Goal: Communication & Community: Answer question/provide support

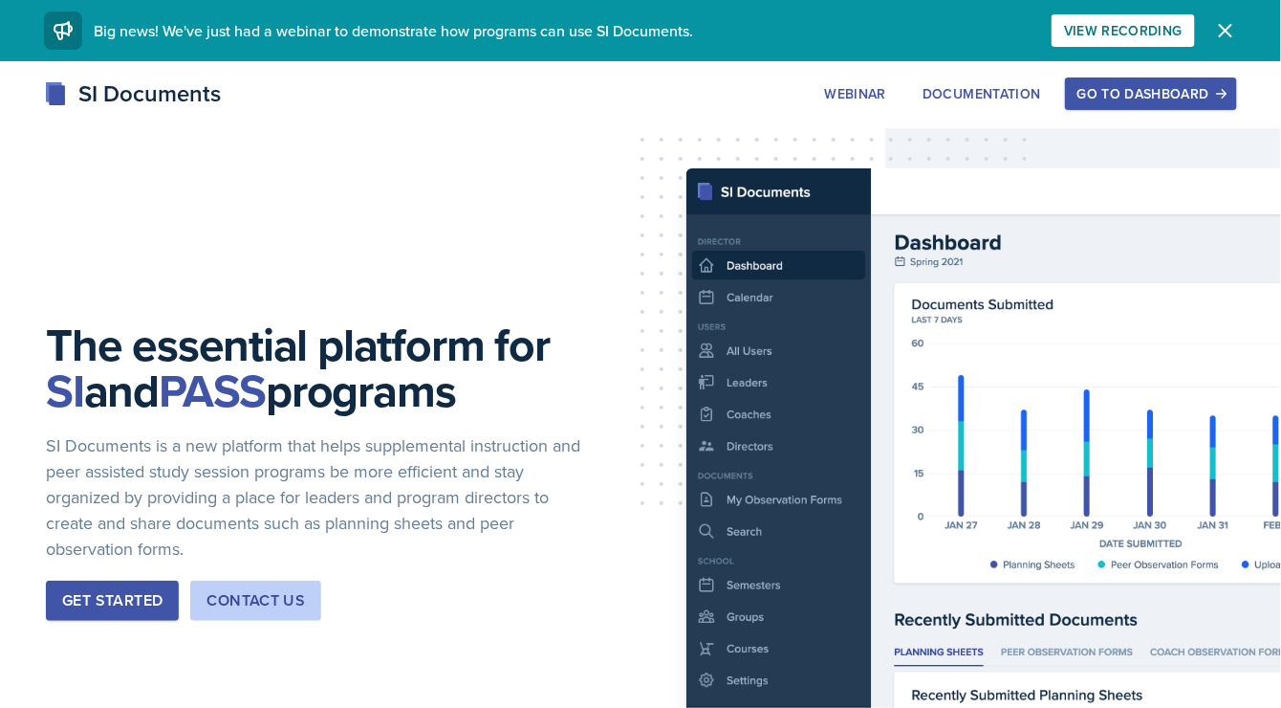
click at [1141, 98] on div "Go to Dashboard" at bounding box center [1151, 93] width 147 height 15
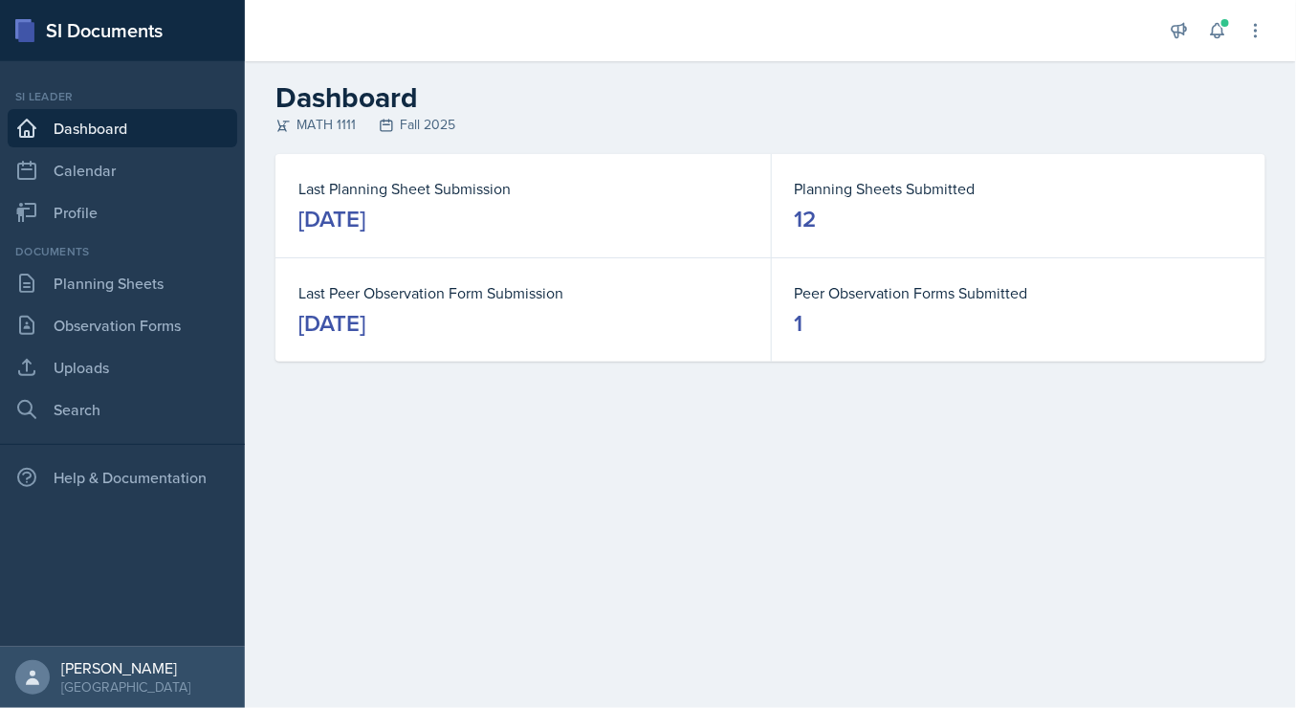
click at [365, 224] on div "[DATE]" at bounding box center [331, 219] width 67 height 31
click at [440, 183] on dt "Last Planning Sheet Submission" at bounding box center [522, 188] width 449 height 23
click at [365, 220] on div "[DATE]" at bounding box center [331, 219] width 67 height 31
click at [115, 283] on link "Planning Sheets" at bounding box center [122, 283] width 229 height 38
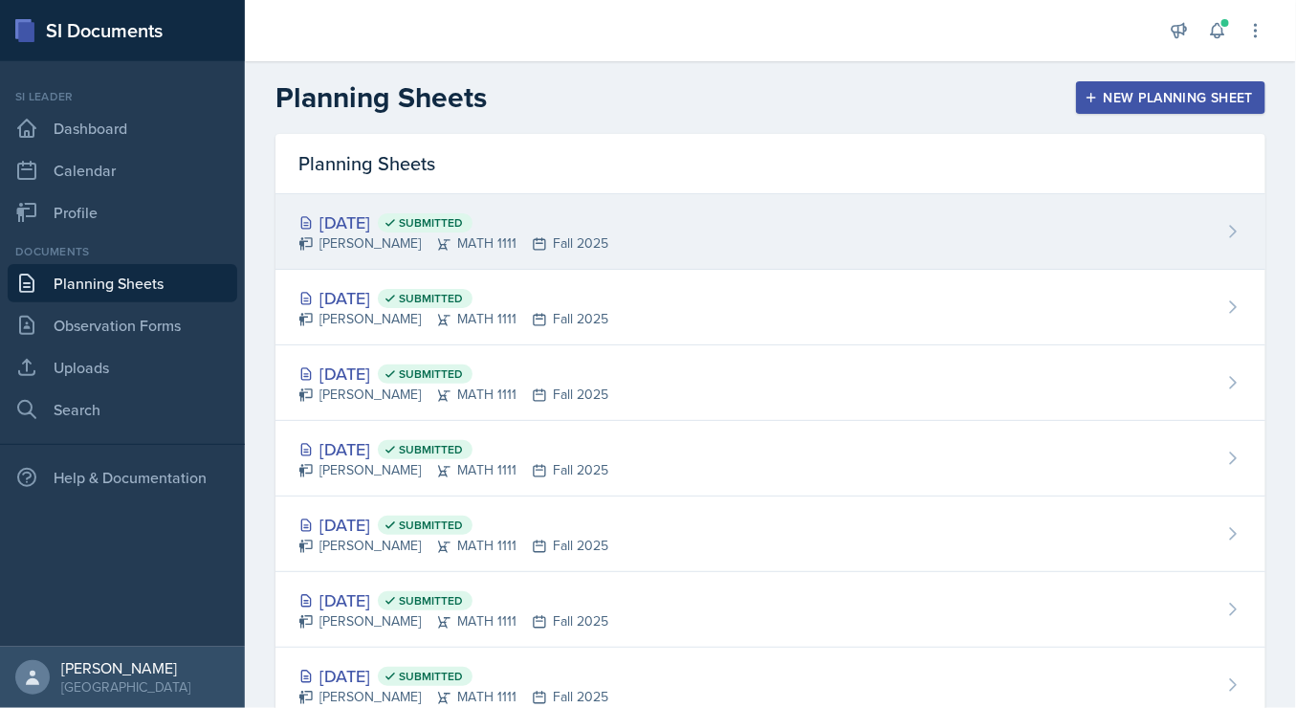
click at [803, 240] on div "[DATE] Submitted [PERSON_NAME] MATH 1111 Fall 2025" at bounding box center [770, 232] width 990 height 76
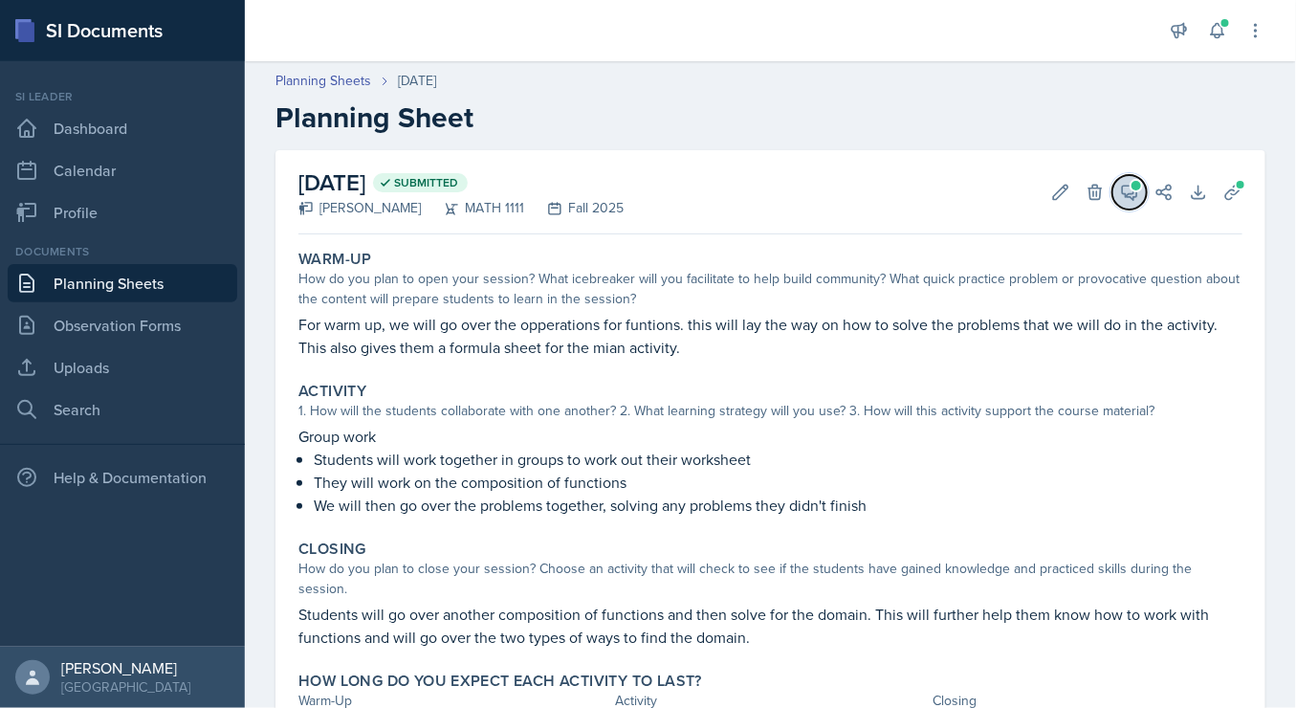
click at [1123, 193] on icon at bounding box center [1130, 193] width 14 height 14
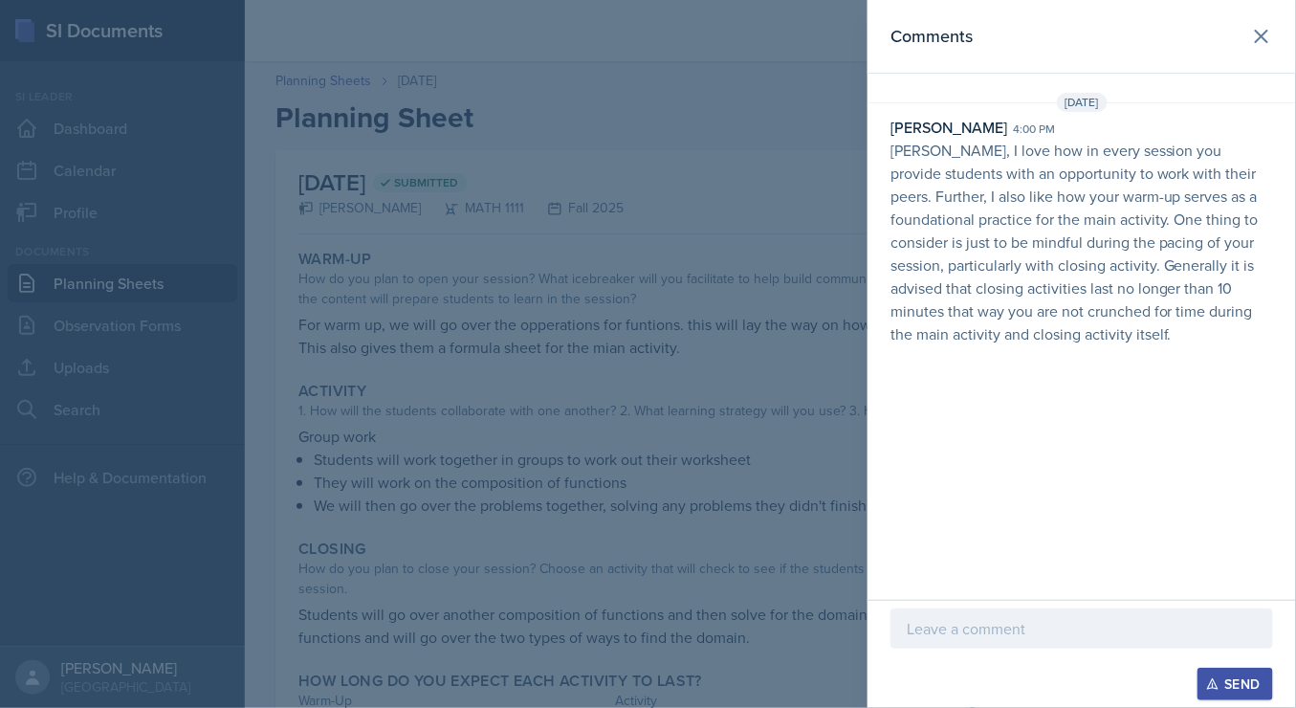
click at [618, 464] on div at bounding box center [648, 354] width 1296 height 708
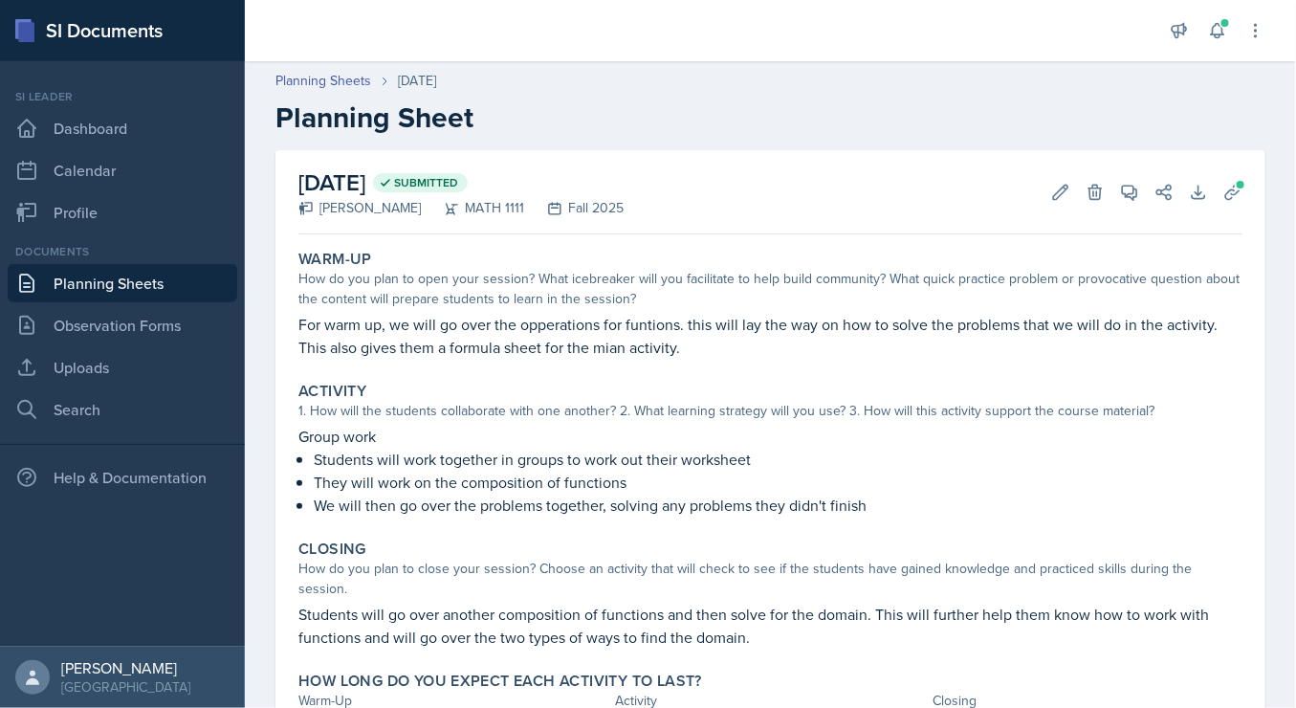
scroll to position [104, 0]
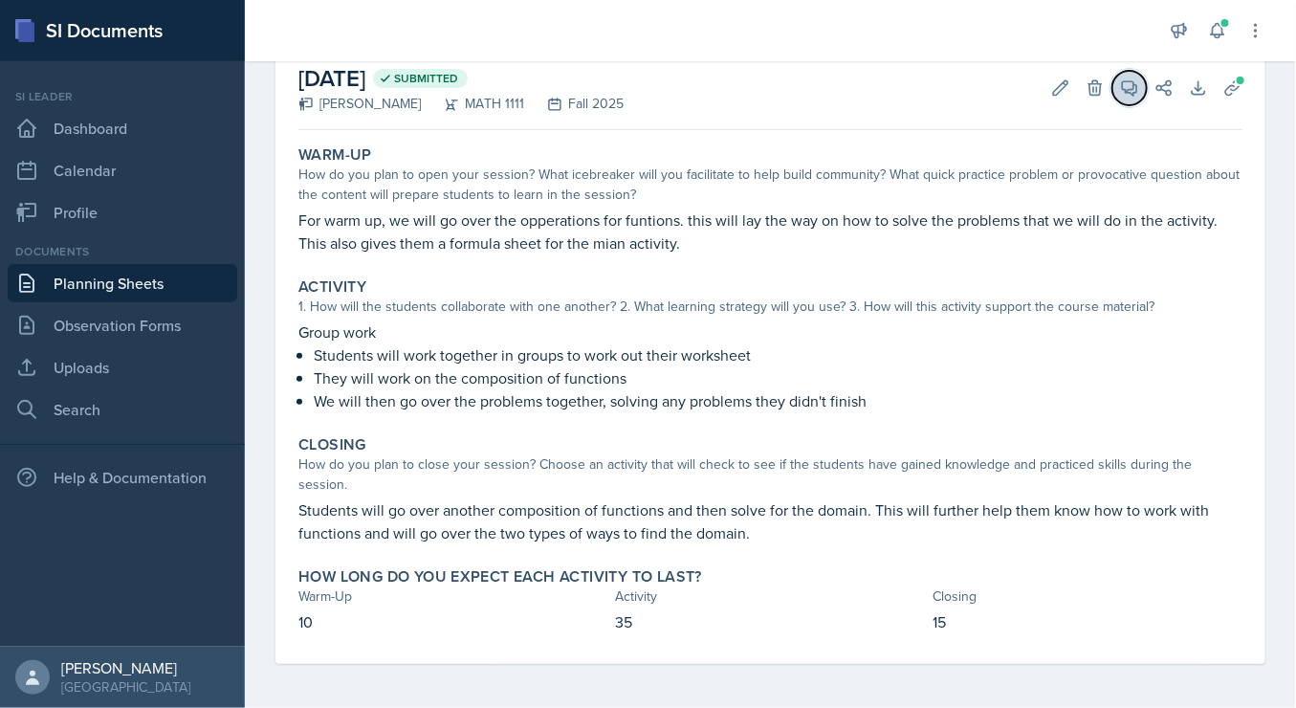
click at [1112, 98] on button "View Comments" at bounding box center [1129, 88] width 34 height 34
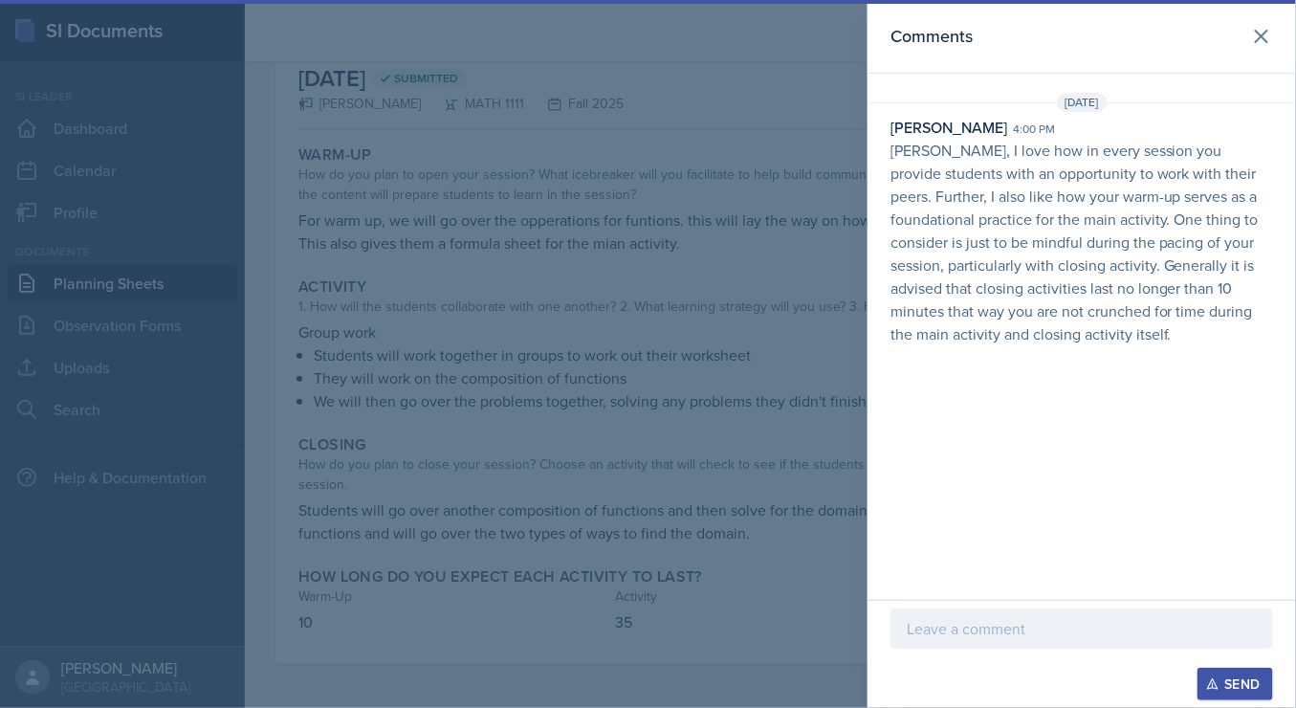
click at [1038, 631] on p at bounding box center [1082, 628] width 350 height 23
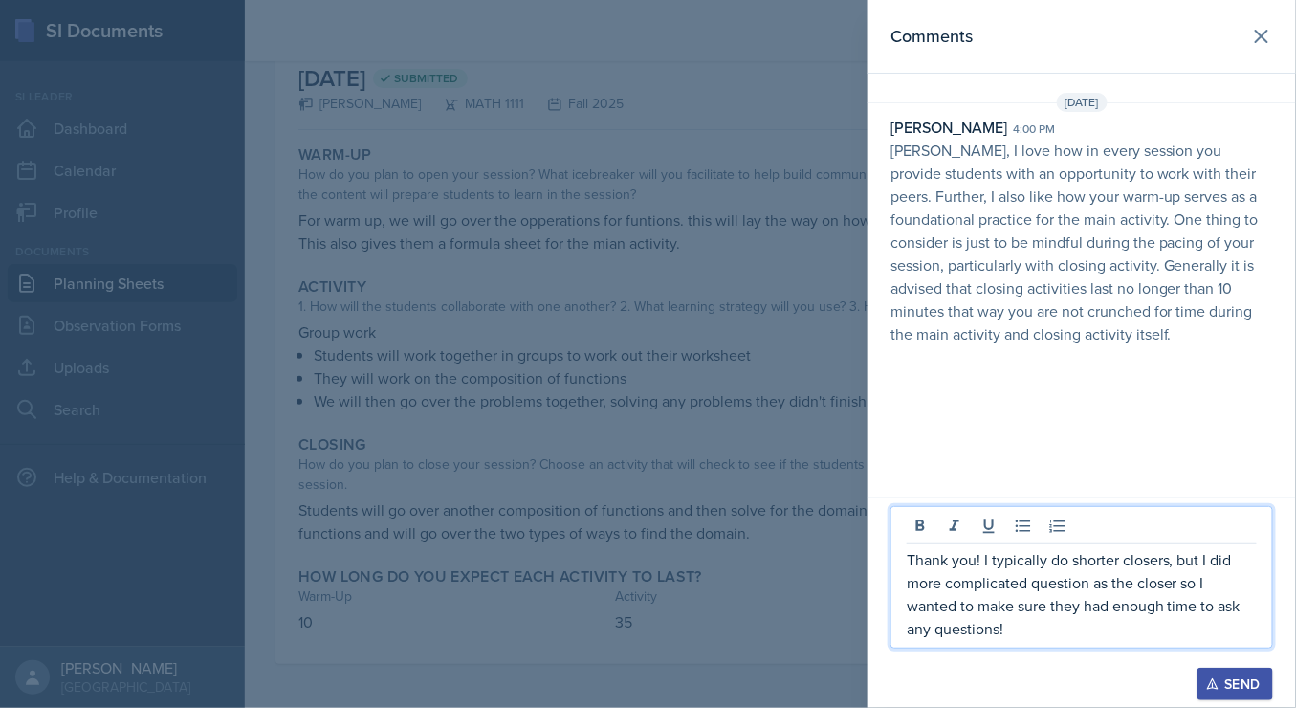
click at [1226, 691] on div "Send" at bounding box center [1235, 683] width 51 height 15
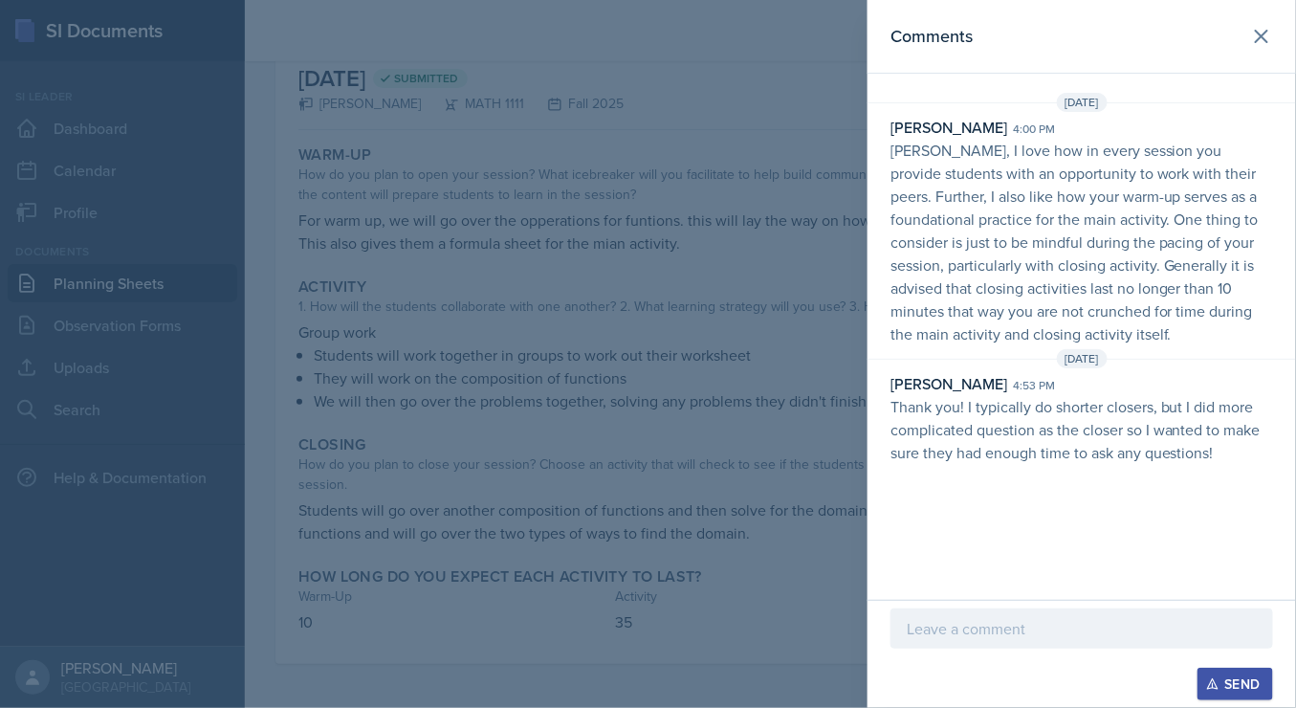
click at [395, 358] on div at bounding box center [648, 354] width 1296 height 708
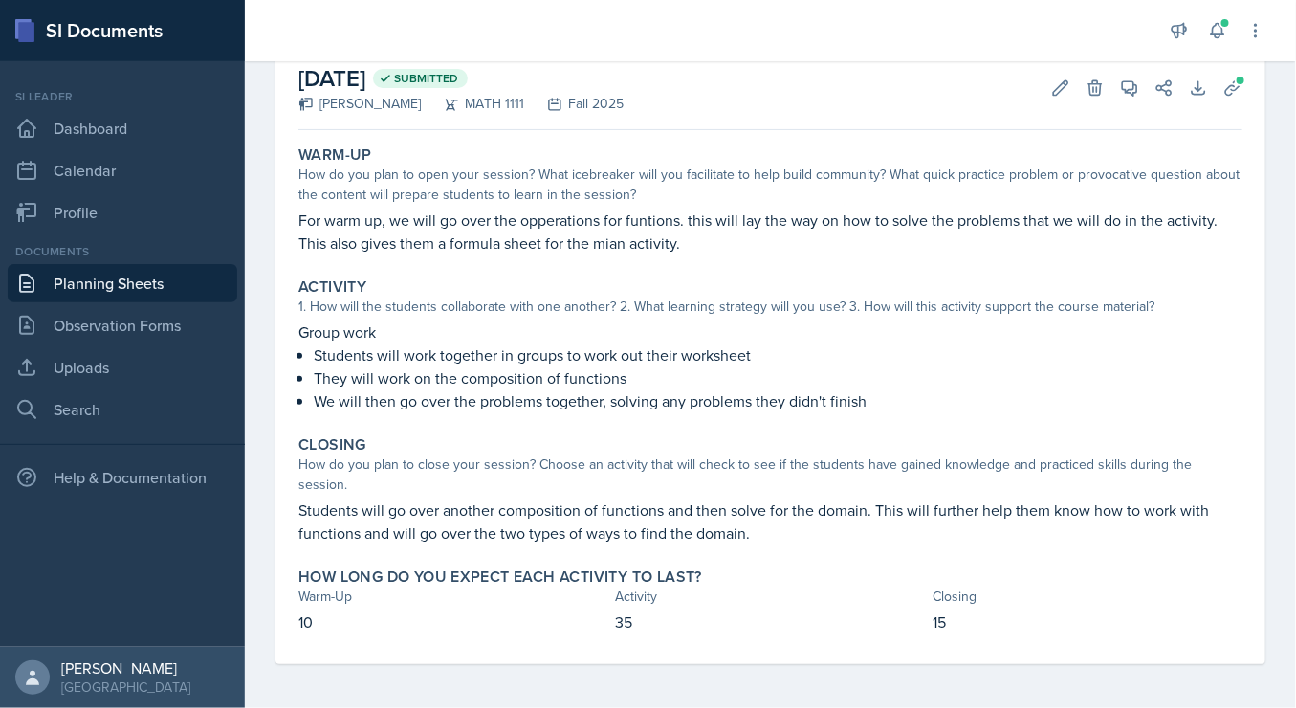
click at [178, 292] on link "Planning Sheets" at bounding box center [122, 283] width 229 height 38
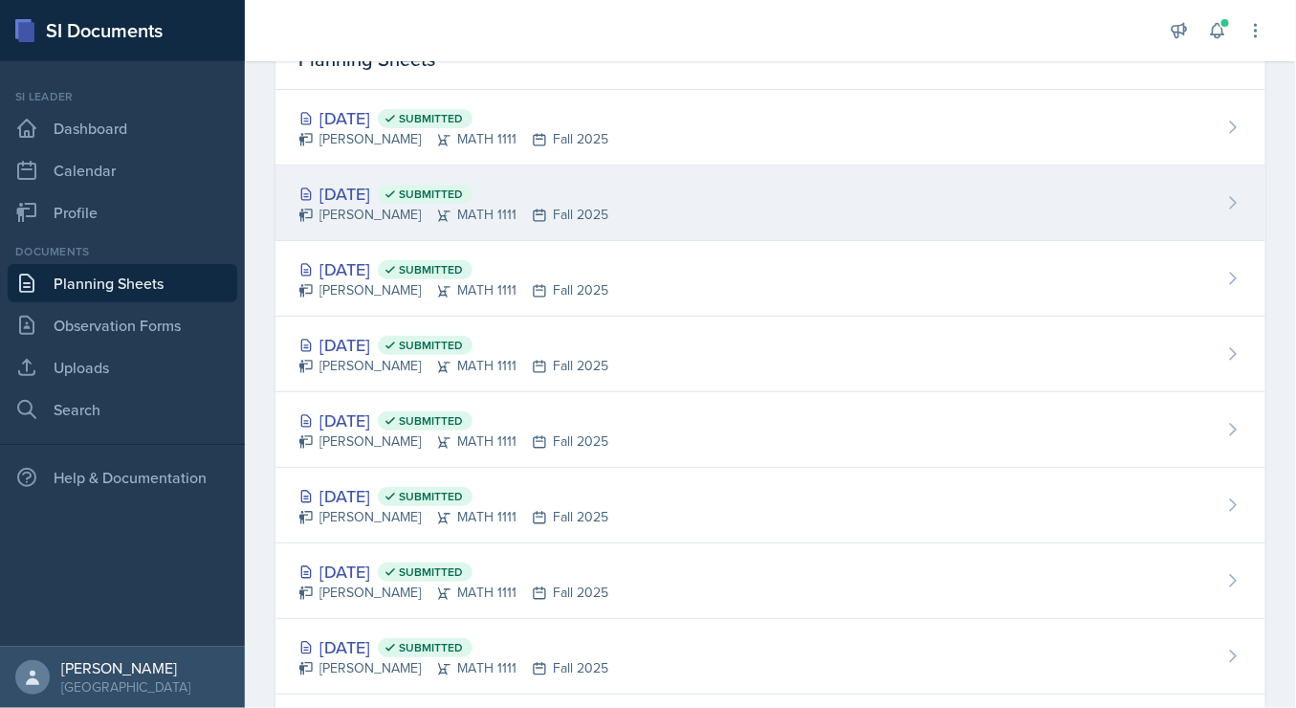
click at [858, 195] on div "[DATE] Submitted [PERSON_NAME] MATH 1111 Fall 2025" at bounding box center [770, 203] width 990 height 76
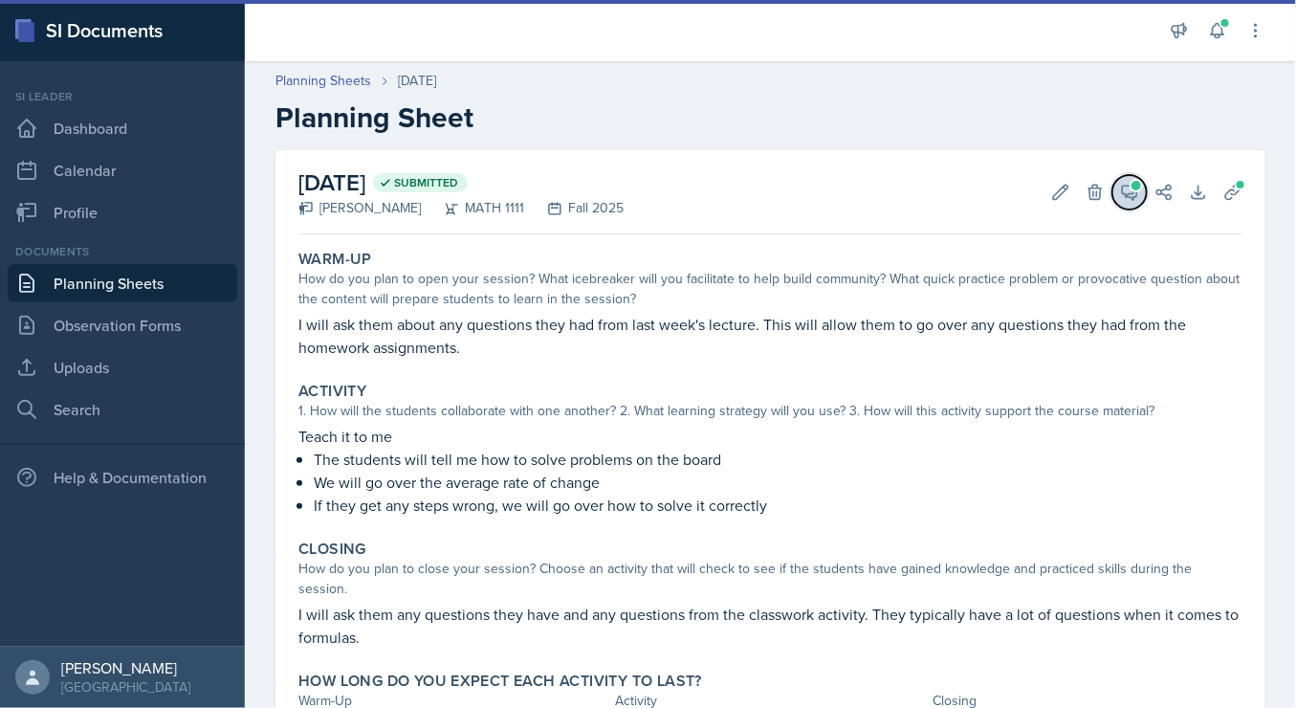
click at [1120, 200] on icon at bounding box center [1129, 192] width 19 height 19
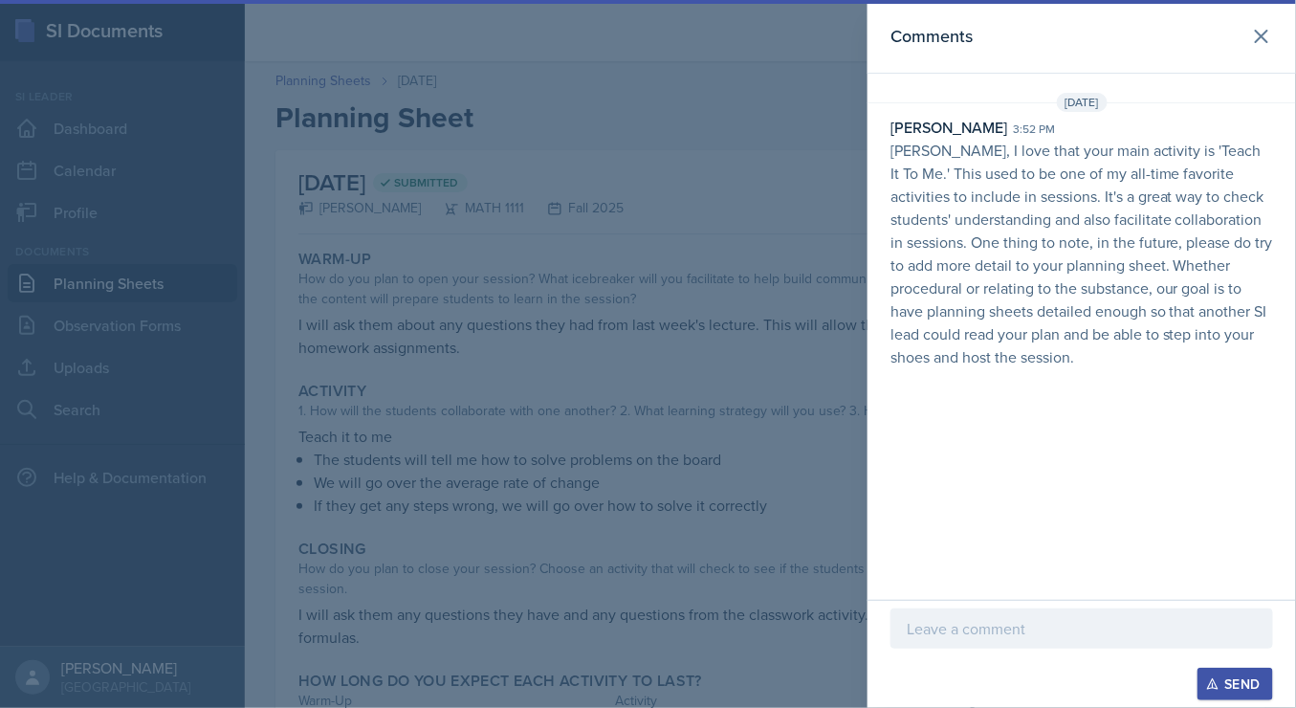
click at [999, 635] on p at bounding box center [1082, 628] width 350 height 23
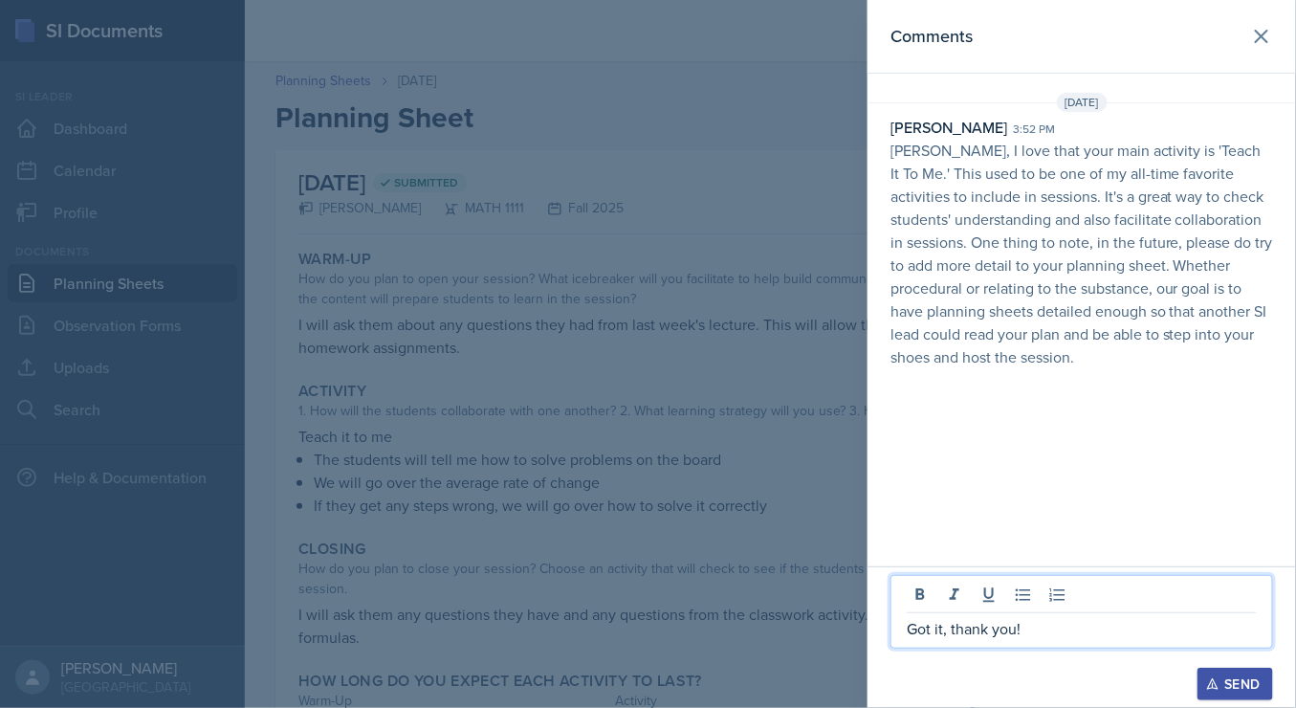
click at [1232, 687] on div "Send" at bounding box center [1235, 683] width 51 height 15
